Goal: Task Accomplishment & Management: Use online tool/utility

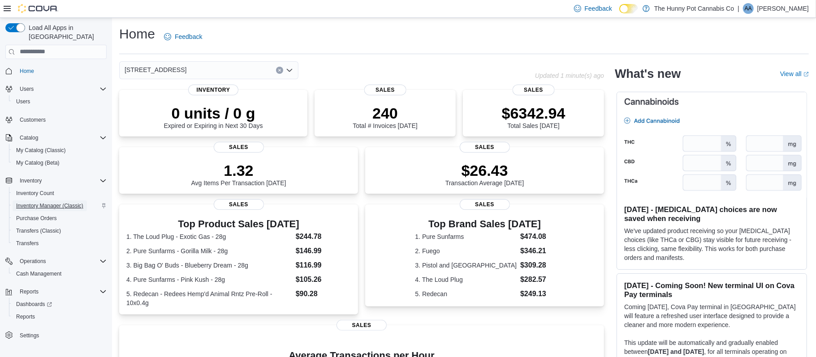
click at [51, 202] on span "Inventory Manager (Classic)" at bounding box center [49, 205] width 67 height 7
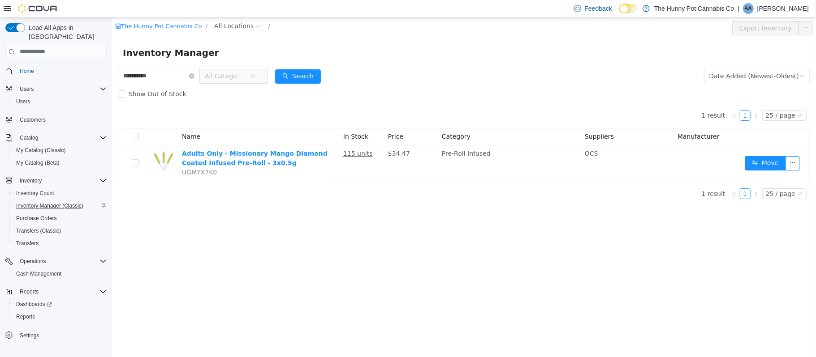
type input "**********"
click at [214, 24] on span "All Locations" at bounding box center [233, 26] width 39 height 10
type input "****"
click at [281, 89] on span "[STREET_ADDRESS]" at bounding box center [265, 89] width 62 height 7
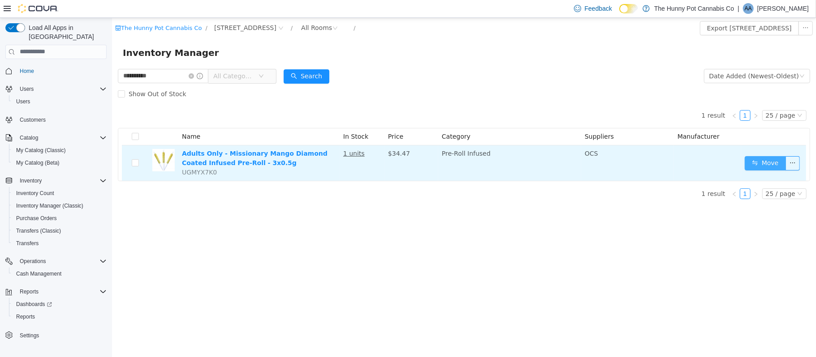
click at [756, 164] on button "Move" at bounding box center [764, 163] width 41 height 14
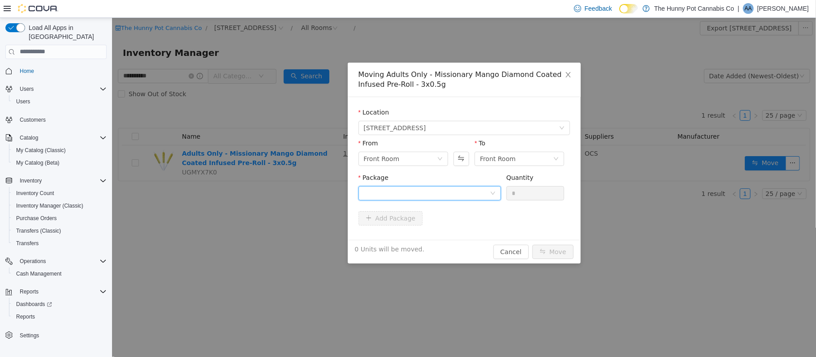
click at [395, 196] on div at bounding box center [426, 192] width 126 height 13
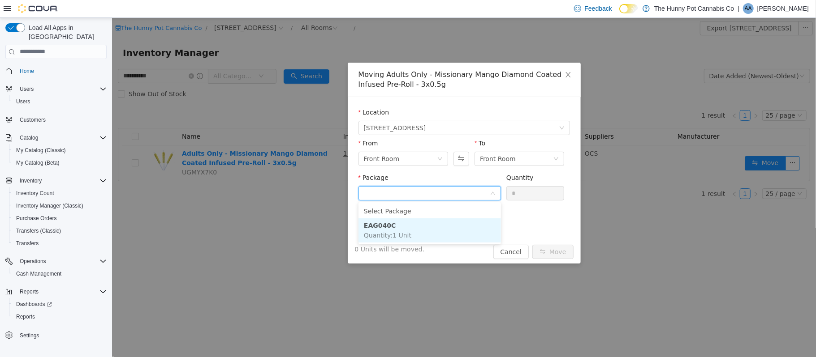
click at [384, 228] on strong "EAG040C" at bounding box center [379, 225] width 32 height 7
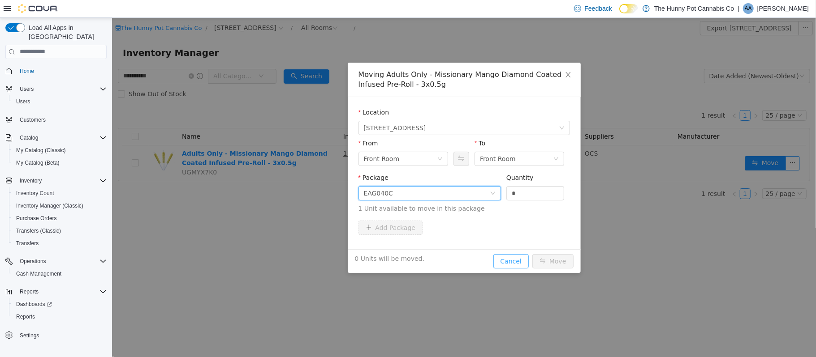
click at [506, 262] on button "Cancel" at bounding box center [510, 261] width 35 height 14
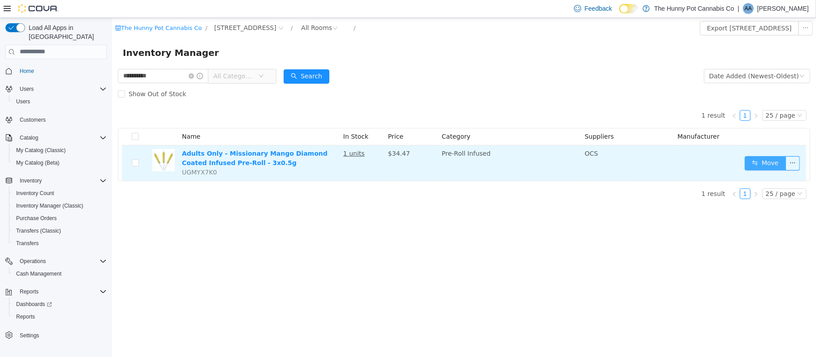
click at [759, 166] on button "Move" at bounding box center [764, 163] width 41 height 14
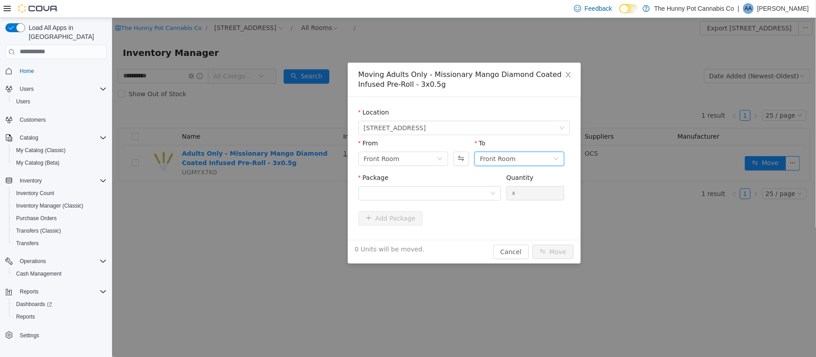
click at [507, 162] on div "Front Room" at bounding box center [497, 158] width 36 height 13
click at [497, 217] on li "Benched (Inactive)" at bounding box center [519, 219] width 90 height 14
click at [501, 163] on div "Benched (Inactive)" at bounding box center [508, 158] width 59 height 13
click at [502, 220] on li "Benched (Inactive)" at bounding box center [519, 219] width 90 height 14
click at [440, 195] on div at bounding box center [426, 192] width 126 height 13
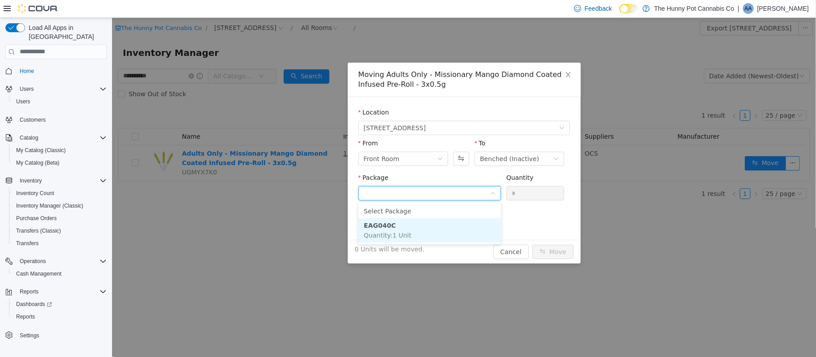
click at [419, 234] on li "EAG040C Quantity : 1 Unit" at bounding box center [429, 230] width 142 height 24
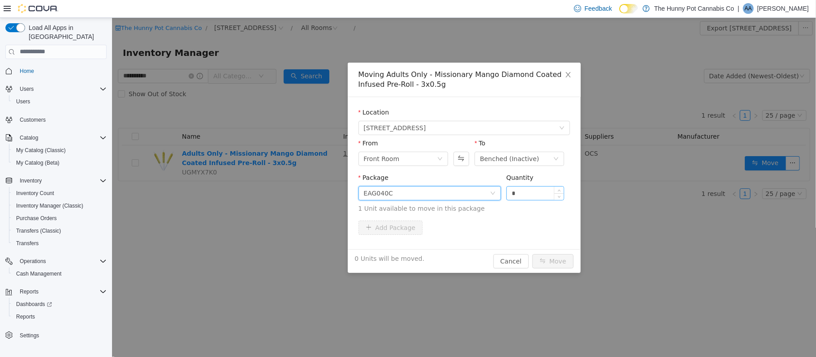
click at [527, 193] on input "*" at bounding box center [534, 192] width 57 height 13
type input "*"
click at [556, 266] on button "Move" at bounding box center [552, 261] width 41 height 14
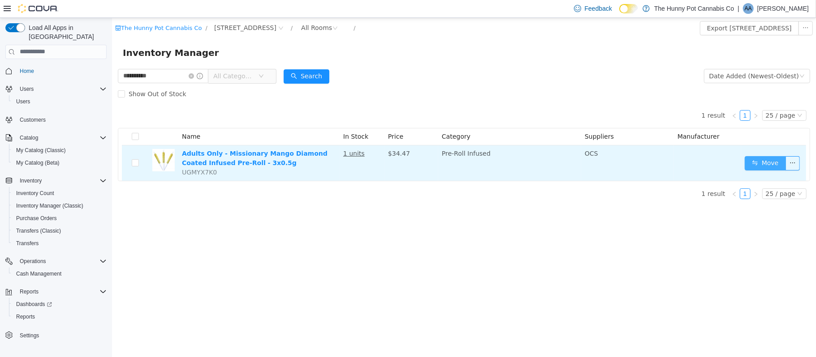
click at [748, 160] on button "Move" at bounding box center [764, 163] width 41 height 14
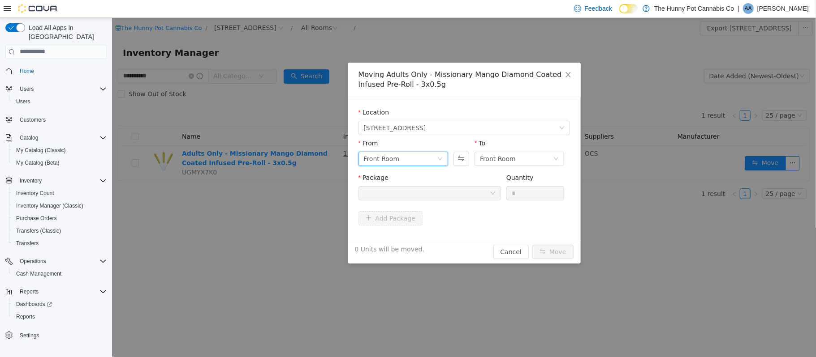
click at [430, 162] on div "Front Room" at bounding box center [399, 158] width 73 height 13
click at [402, 218] on li "Benched (Inactive)" at bounding box center [403, 219] width 90 height 14
click at [529, 151] on div "Front Room" at bounding box center [519, 158] width 90 height 14
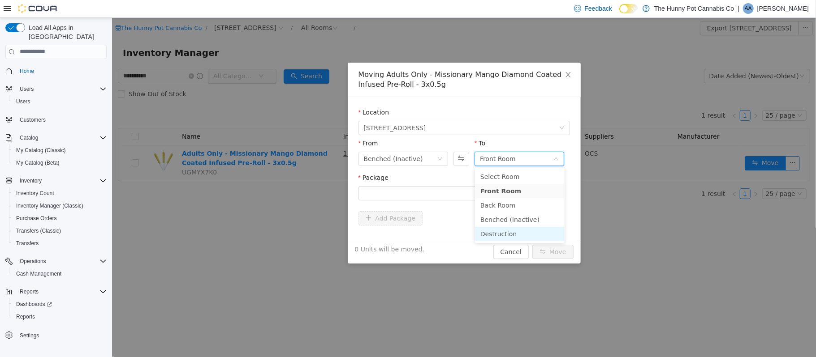
click at [498, 235] on li "Destruction" at bounding box center [519, 234] width 90 height 14
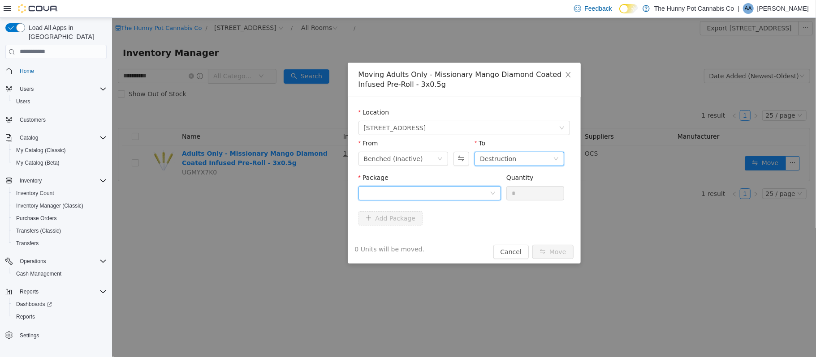
click at [436, 195] on div at bounding box center [426, 192] width 126 height 13
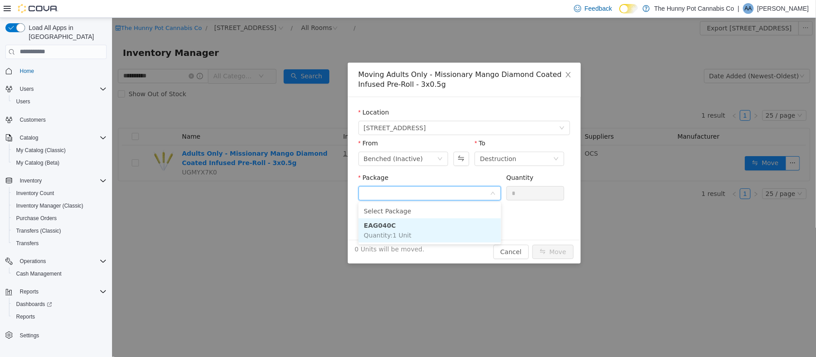
click at [386, 237] on span "Quantity : 1 Unit" at bounding box center [386, 235] width 47 height 7
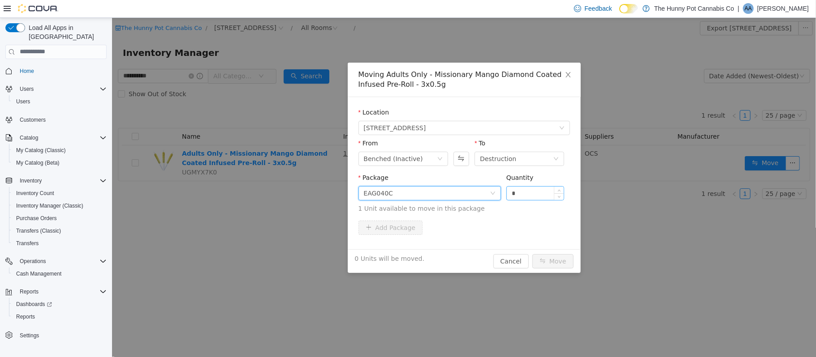
click at [539, 191] on input "*" at bounding box center [534, 192] width 57 height 13
type input "*"
click at [548, 264] on button "Move" at bounding box center [552, 261] width 41 height 14
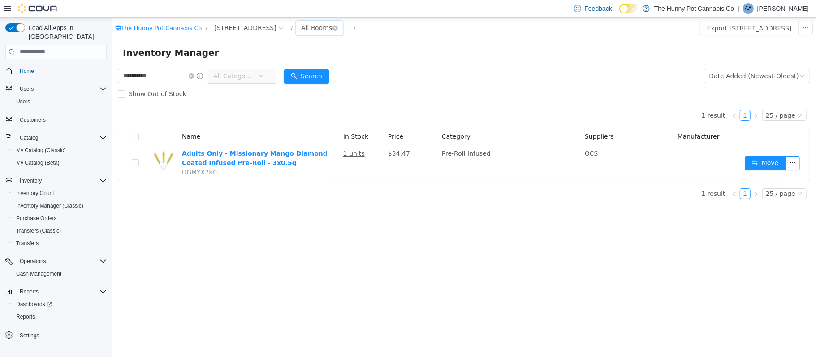
click at [313, 24] on div "All Rooms" at bounding box center [316, 27] width 31 height 13
click at [328, 90] on li "Benched (Inactive)" at bounding box center [327, 89] width 54 height 14
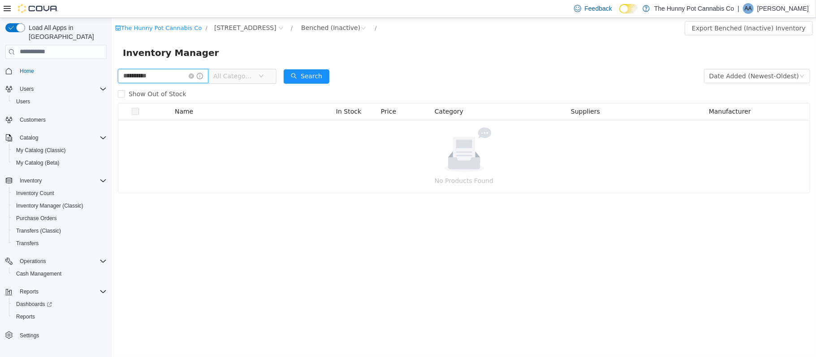
click at [208, 79] on input "**********" at bounding box center [162, 76] width 90 height 14
click at [194, 73] on icon "icon: close-circle" at bounding box center [190, 75] width 5 height 5
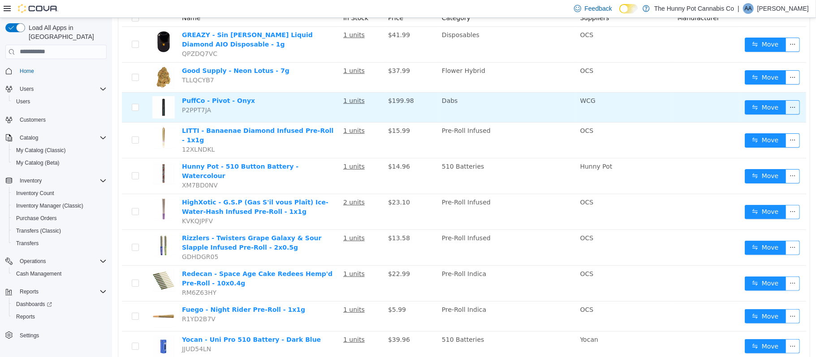
scroll to position [119, 0]
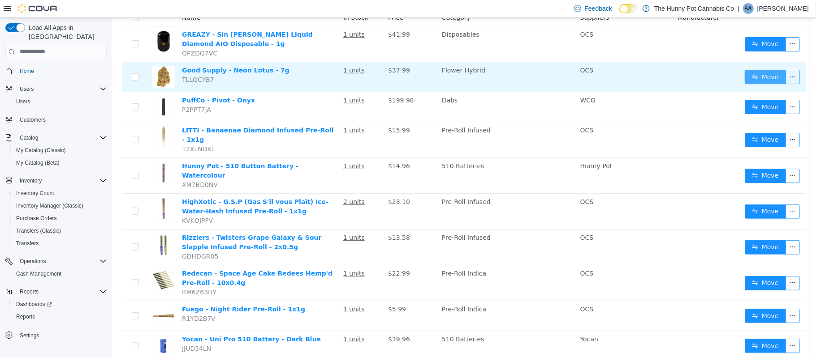
click at [757, 70] on button "Move" at bounding box center [764, 76] width 41 height 14
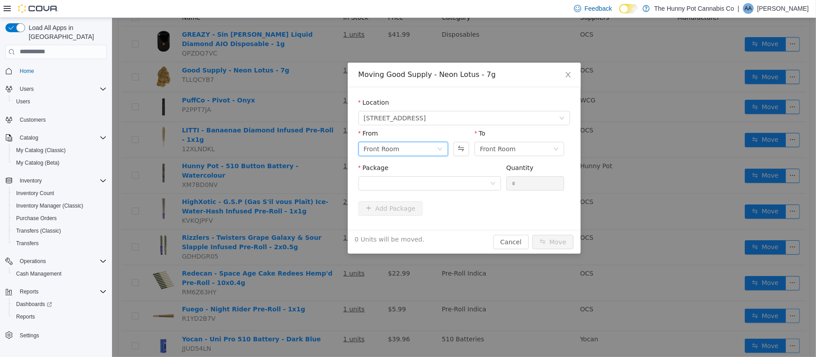
click at [426, 151] on div "Front Room" at bounding box center [399, 148] width 73 height 13
click at [396, 210] on li "Benched (Inactive)" at bounding box center [403, 210] width 90 height 14
click at [495, 150] on div "Front Room" at bounding box center [497, 148] width 36 height 13
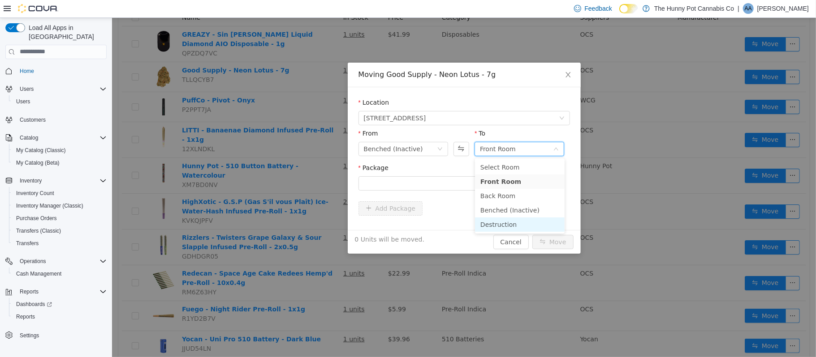
click at [486, 220] on li "Destruction" at bounding box center [519, 224] width 90 height 14
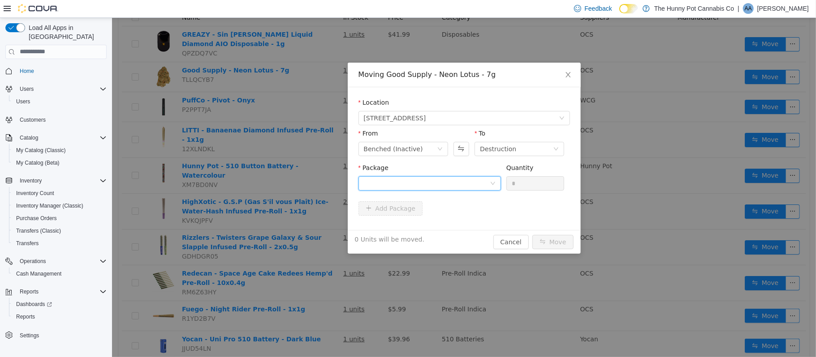
click at [406, 179] on div at bounding box center [426, 182] width 126 height 13
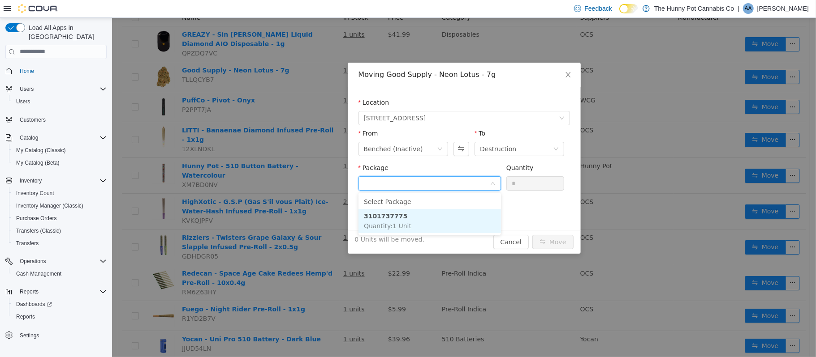
click at [388, 222] on span "Quantity : 1 Unit" at bounding box center [386, 225] width 47 height 7
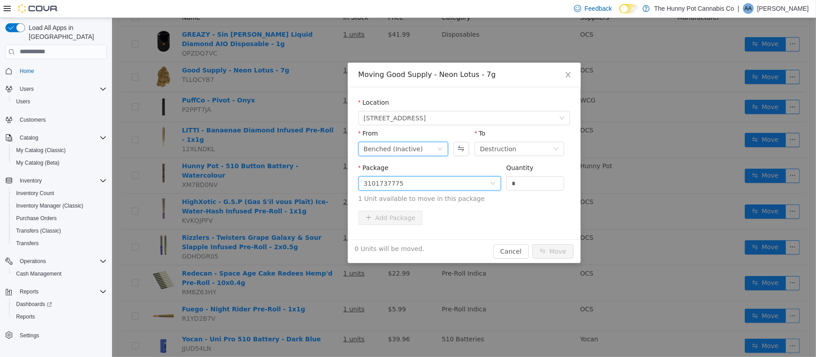
click at [431, 148] on div "Benched (Inactive)" at bounding box center [399, 148] width 73 height 13
click at [391, 182] on li "Front Room" at bounding box center [403, 181] width 90 height 14
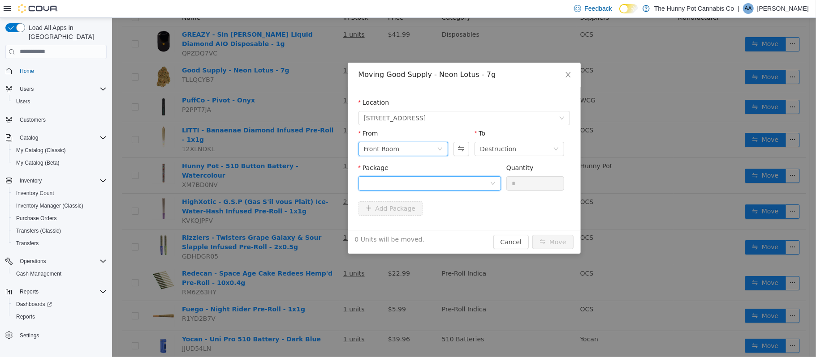
click at [457, 181] on div at bounding box center [426, 182] width 126 height 13
click at [403, 145] on div "Front Room" at bounding box center [399, 148] width 73 height 13
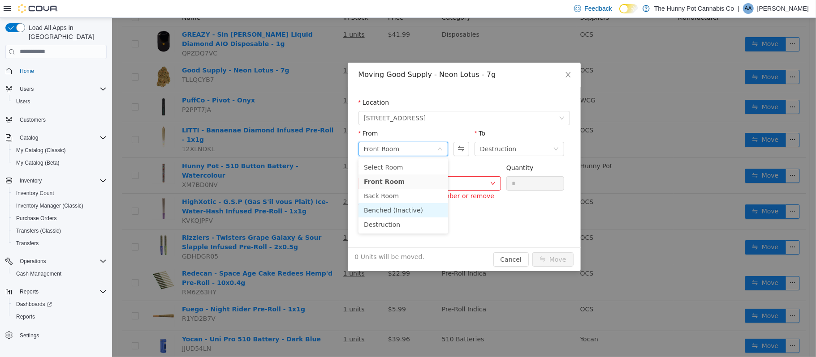
click at [395, 208] on li "Benched (Inactive)" at bounding box center [403, 210] width 90 height 14
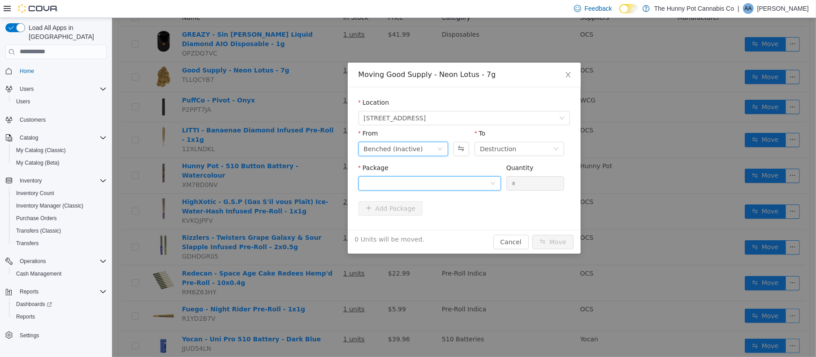
click at [421, 179] on div at bounding box center [426, 182] width 126 height 13
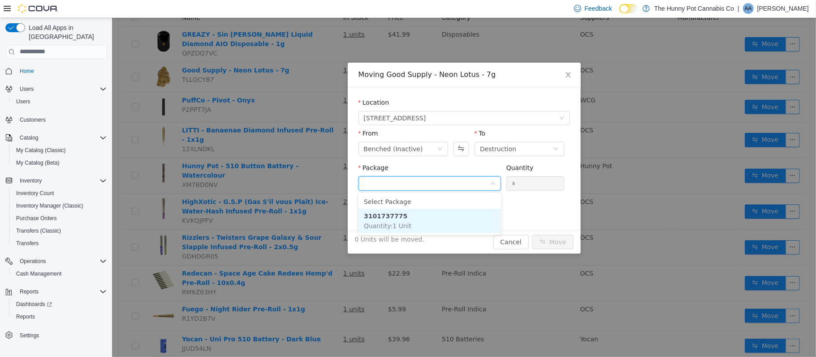
click at [398, 225] on span "Quantity : 1 Unit" at bounding box center [386, 225] width 47 height 7
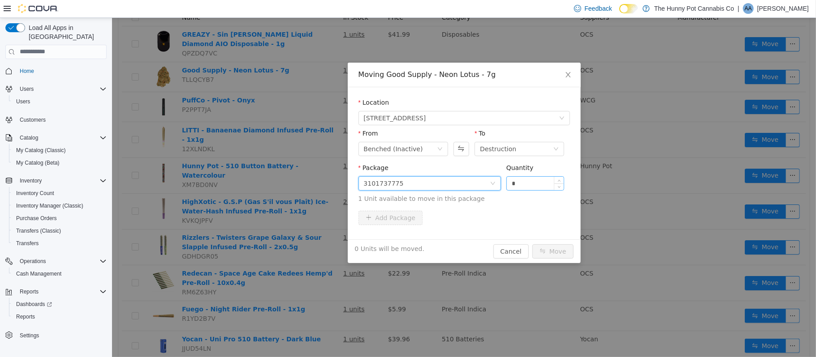
click at [544, 181] on input "*" at bounding box center [534, 182] width 57 height 13
type input "*"
click at [555, 256] on button "Move" at bounding box center [552, 251] width 41 height 14
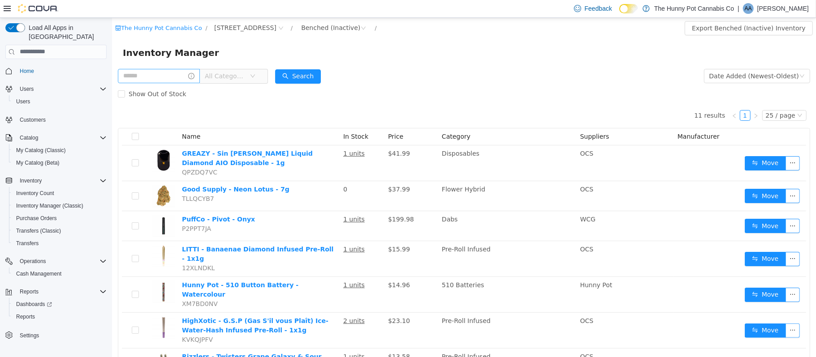
scroll to position [1, 0]
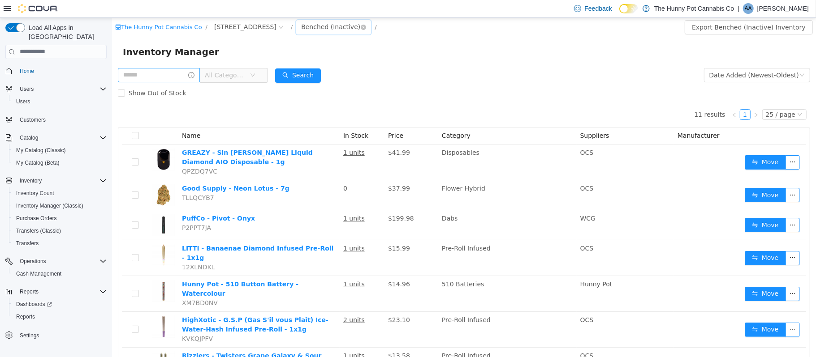
click at [327, 26] on div "Benched (Inactive)" at bounding box center [330, 26] width 59 height 13
click at [326, 100] on li "Destruction" at bounding box center [334, 102] width 69 height 14
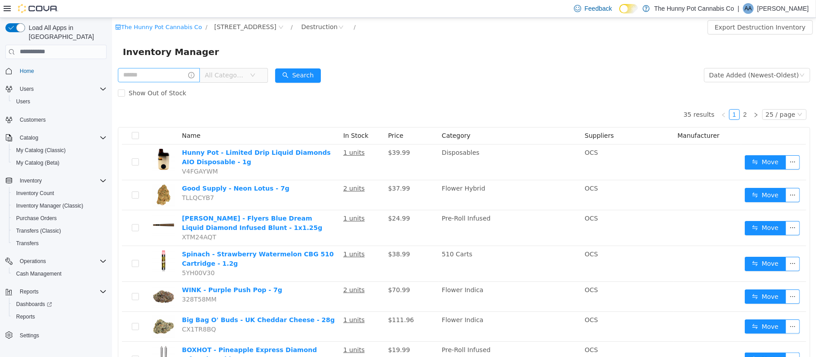
click at [267, 134] on th "Name" at bounding box center [258, 135] width 161 height 17
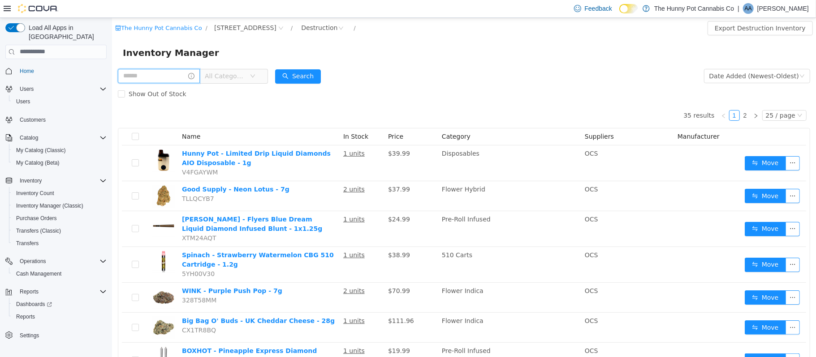
click at [170, 79] on input "text" at bounding box center [158, 76] width 82 height 14
